Goal: Task Accomplishment & Management: Use online tool/utility

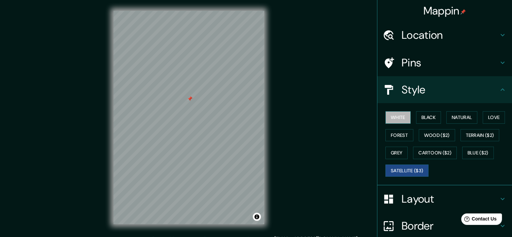
click at [395, 119] on button "White" at bounding box center [398, 117] width 25 height 12
click at [425, 119] on button "Black" at bounding box center [428, 117] width 25 height 12
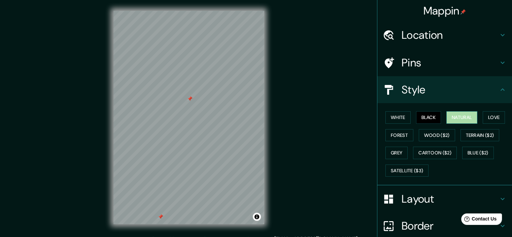
click at [457, 118] on button "Natural" at bounding box center [462, 117] width 31 height 12
click at [428, 117] on button "Black" at bounding box center [428, 117] width 25 height 12
click at [452, 122] on button "Natural" at bounding box center [462, 117] width 31 height 12
click at [492, 115] on button "Love" at bounding box center [494, 117] width 22 height 12
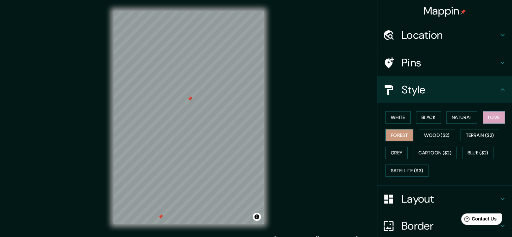
click at [391, 136] on button "Forest" at bounding box center [400, 135] width 28 height 12
click at [436, 136] on button "Wood ($2)" at bounding box center [437, 135] width 36 height 12
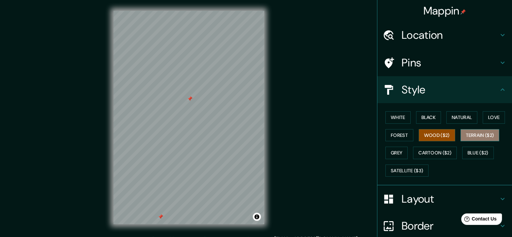
click at [474, 135] on button "Terrain ($2)" at bounding box center [480, 135] width 39 height 12
click at [427, 136] on button "Wood ($2)" at bounding box center [437, 135] width 36 height 12
click at [396, 152] on button "Grey" at bounding box center [397, 153] width 22 height 12
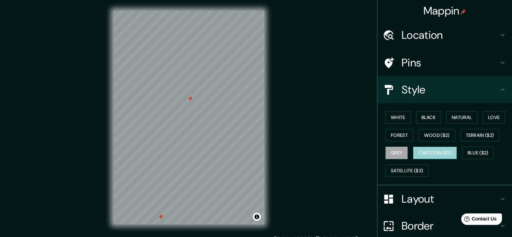
click at [428, 152] on button "Cartoon ($2)" at bounding box center [435, 153] width 44 height 12
click at [475, 153] on button "Blue ($2)" at bounding box center [478, 153] width 32 height 12
click at [436, 152] on button "Cartoon ($2)" at bounding box center [435, 153] width 44 height 12
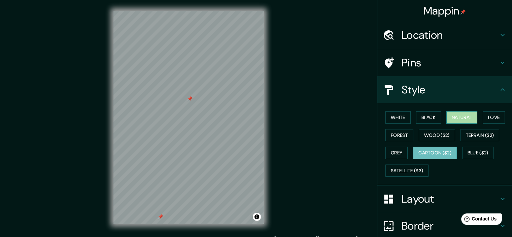
click at [465, 116] on button "Natural" at bounding box center [462, 117] width 31 height 12
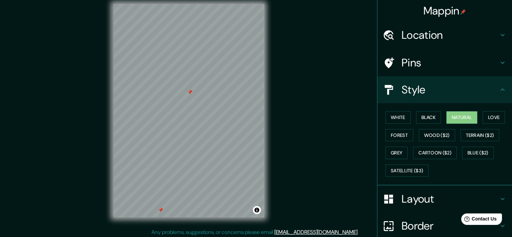
scroll to position [8, 0]
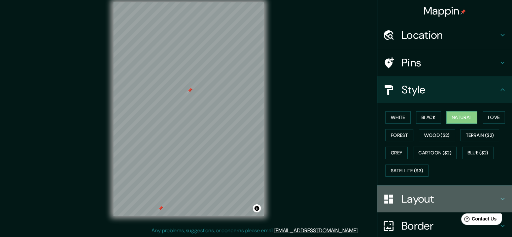
click at [491, 197] on h4 "Layout" at bounding box center [450, 198] width 97 height 13
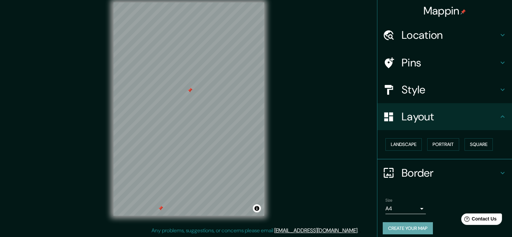
click at [400, 226] on button "Create your map" at bounding box center [408, 228] width 50 height 12
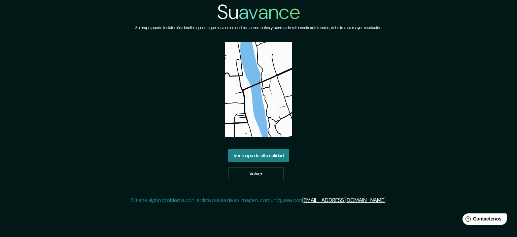
click at [267, 153] on font "Ver mapa de alta calidad" at bounding box center [259, 155] width 50 height 6
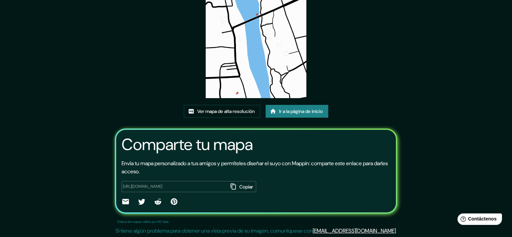
scroll to position [74, 0]
click at [286, 172] on p "Envía tu mapa personalizado a tus amigos y permíteles diseñar el suyo con Mappi…" at bounding box center [256, 167] width 269 height 16
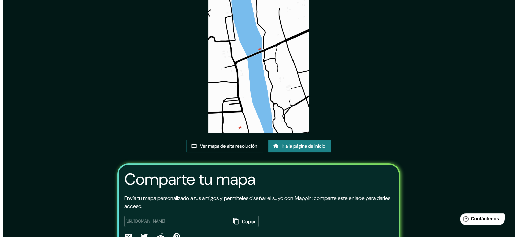
scroll to position [0, 0]
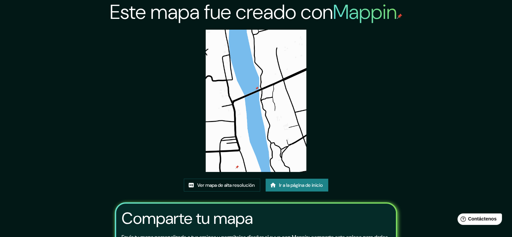
click at [257, 126] on img at bounding box center [256, 101] width 100 height 142
click at [289, 187] on font "Ir a la página de inicio" at bounding box center [301, 185] width 44 height 6
click at [232, 186] on font "Ver mapa de alta resolución" at bounding box center [226, 185] width 58 height 6
